Goal: Navigation & Orientation: Find specific page/section

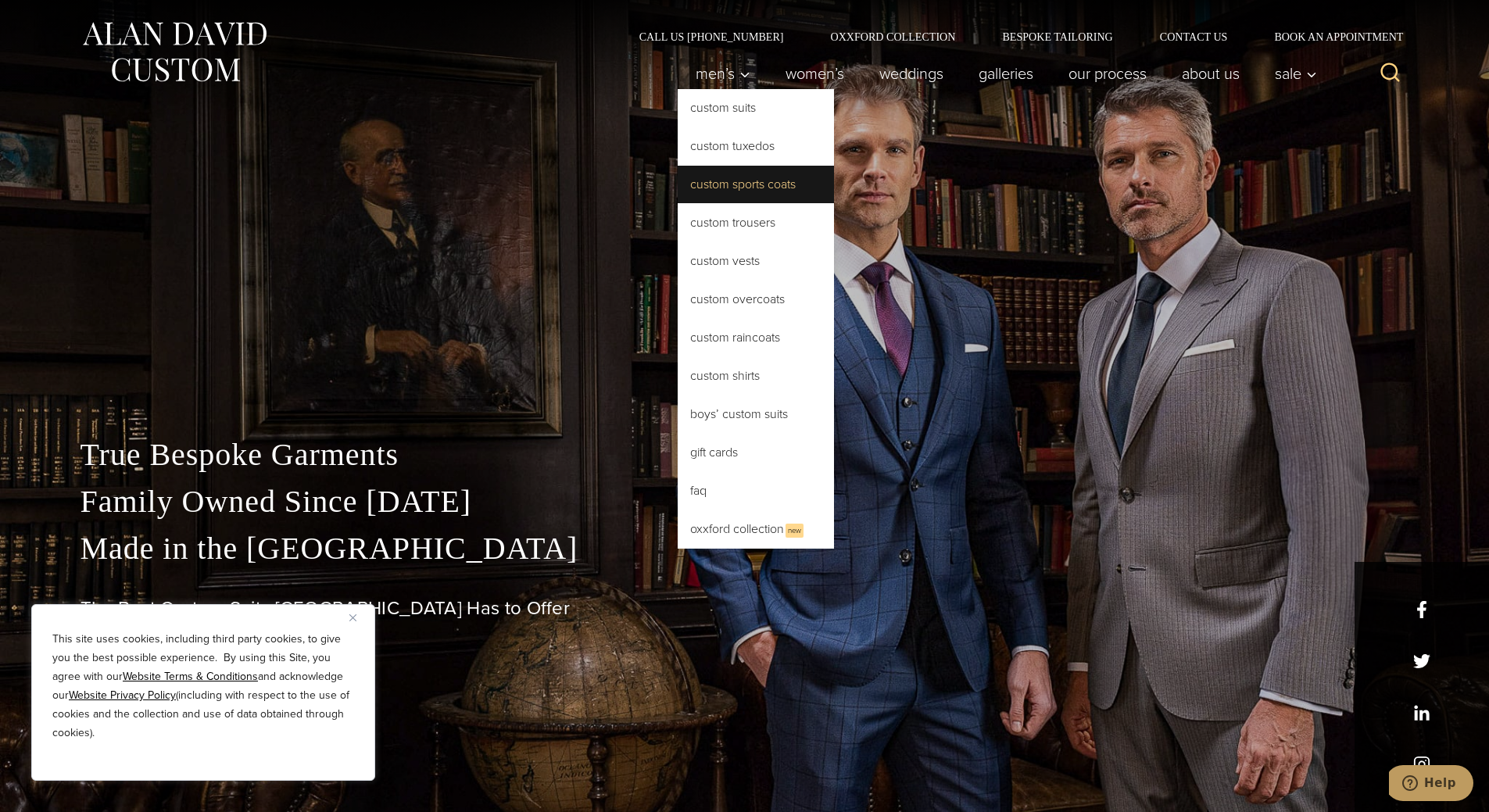
click at [733, 187] on link "Custom Sports Coats" at bounding box center [756, 184] width 157 height 38
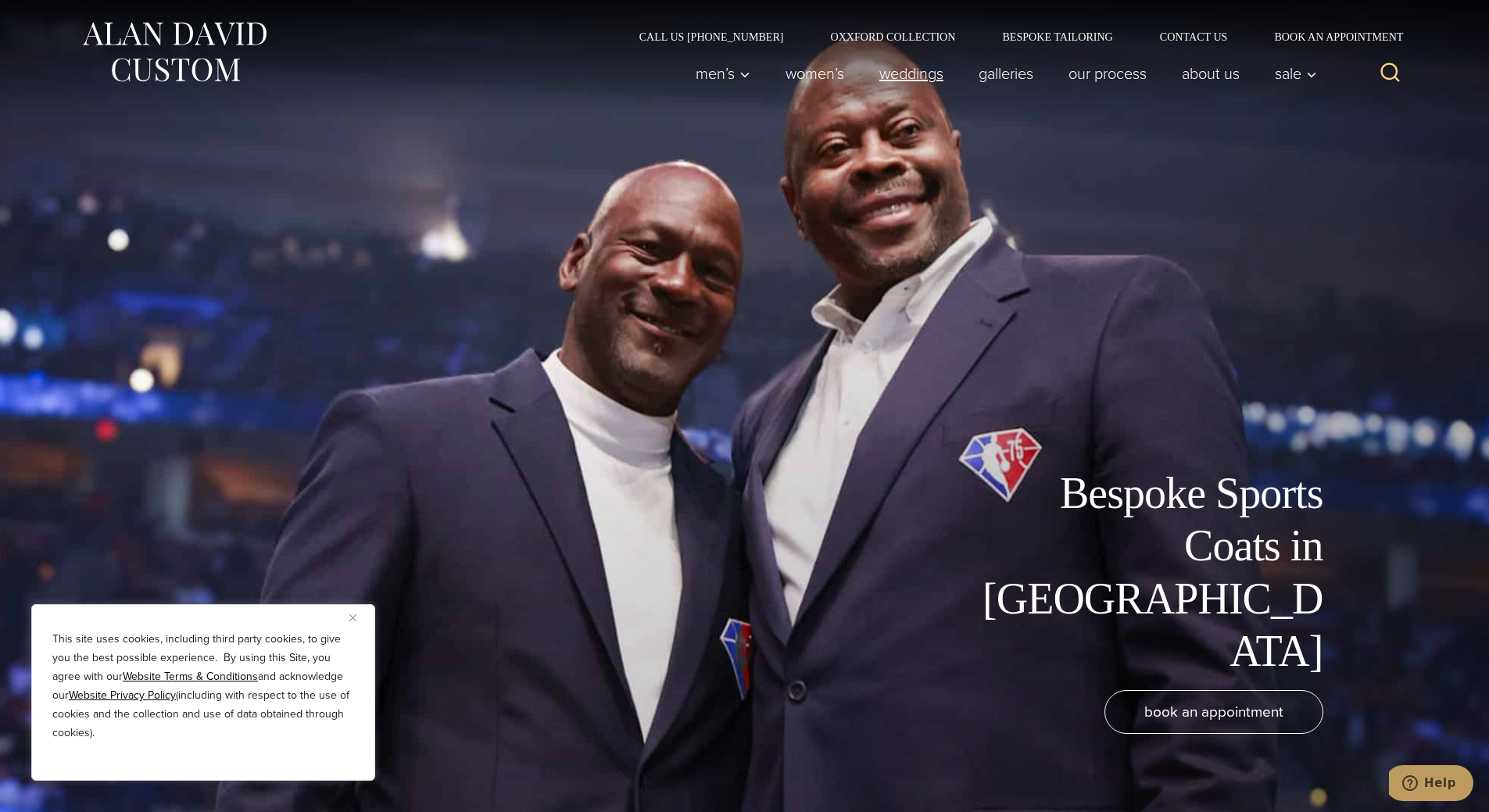
click at [914, 78] on link "weddings" at bounding box center [911, 73] width 99 height 31
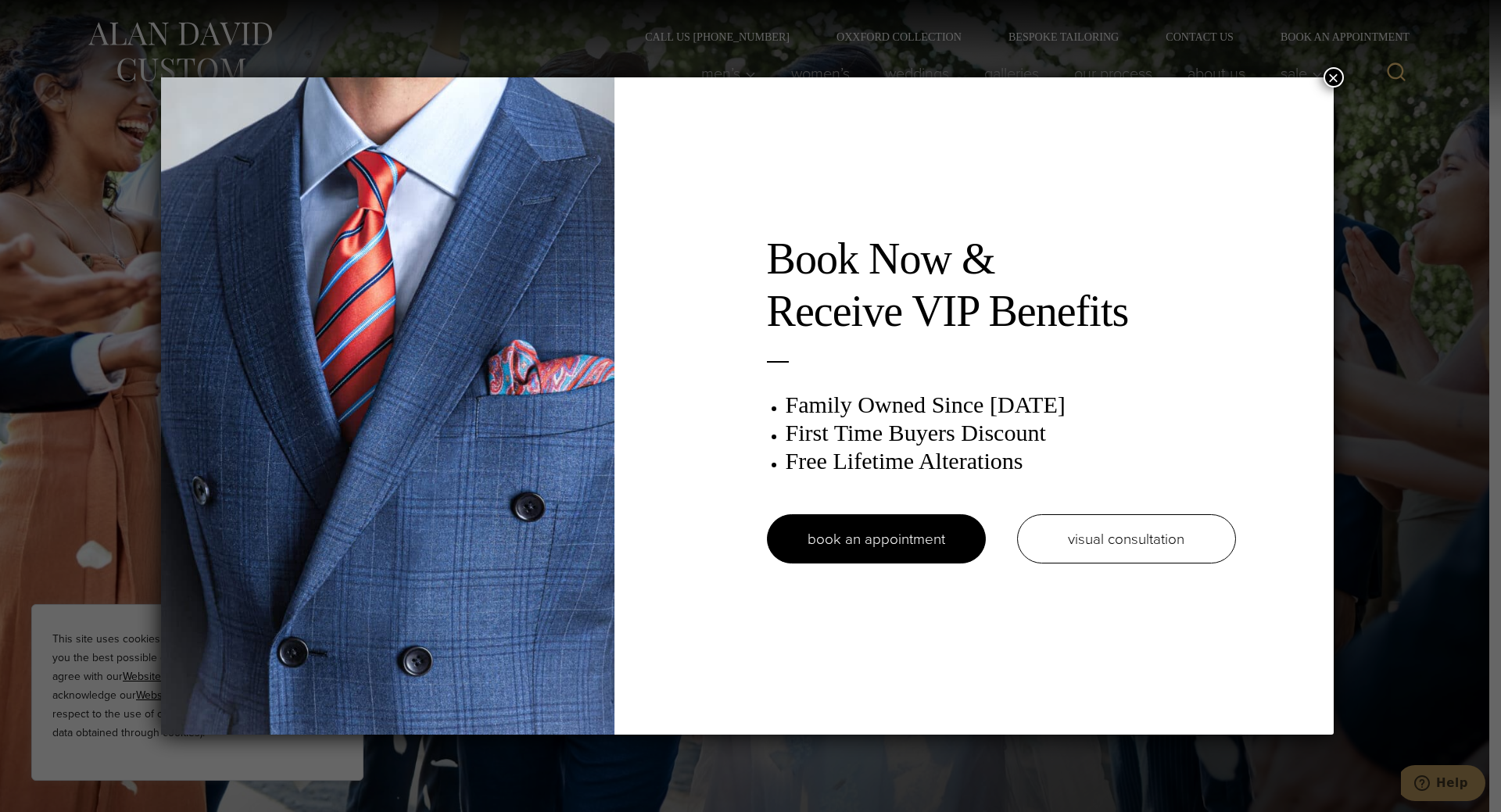
click at [1332, 79] on button "×" at bounding box center [1333, 77] width 20 height 20
